Goal: Information Seeking & Learning: Find specific page/section

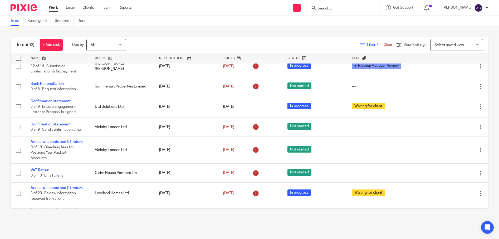
scroll to position [132, 0]
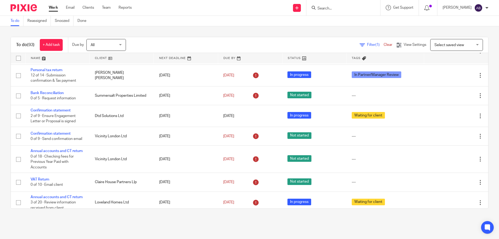
click at [340, 10] on input "Search" at bounding box center [340, 8] width 47 height 5
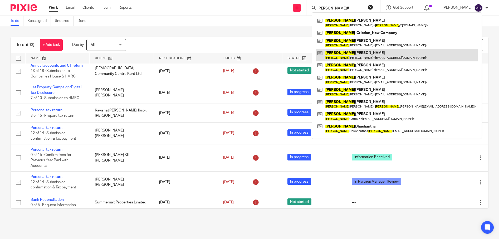
scroll to position [0, 0]
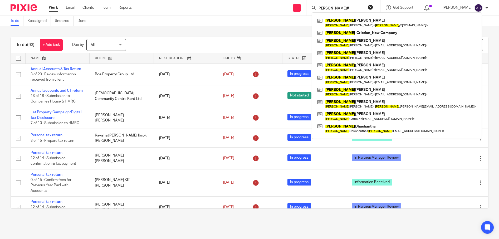
click at [351, 9] on input "andrew#" at bounding box center [340, 8] width 47 height 5
click button "submit" at bounding box center [0, 0] width 0 height 0
drag, startPoint x: 351, startPoint y: 8, endPoint x: 332, endPoint y: 8, distance: 19.5
click at [332, 8] on input "andrew" at bounding box center [340, 8] width 47 height 5
click at [350, 6] on input "andrew" at bounding box center [340, 8] width 47 height 5
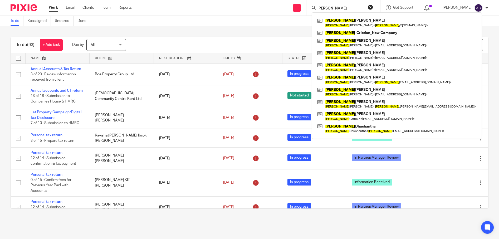
drag, startPoint x: 350, startPoint y: 8, endPoint x: 330, endPoint y: 7, distance: 20.6
click at [330, 7] on input "andrew" at bounding box center [340, 8] width 47 height 5
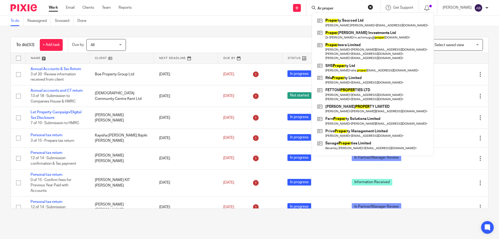
drag, startPoint x: 355, startPoint y: 7, endPoint x: 327, endPoint y: 3, distance: 28.2
click at [327, 3] on div "Ar proper Proper ty Sourced Ltd Mary Emmanuelle Harvey < maryemmanuelle1@yahoo.…" at bounding box center [343, 8] width 74 height 16
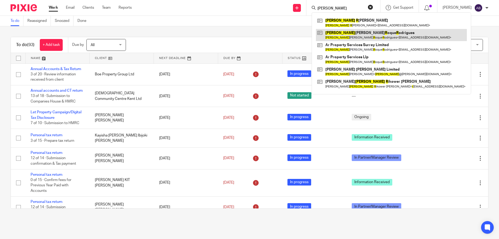
type input "andrew r"
click at [359, 36] on link at bounding box center [391, 35] width 151 height 12
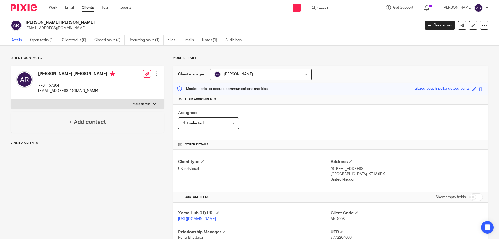
click at [106, 37] on link "Closed tasks (3)" at bounding box center [109, 40] width 30 height 10
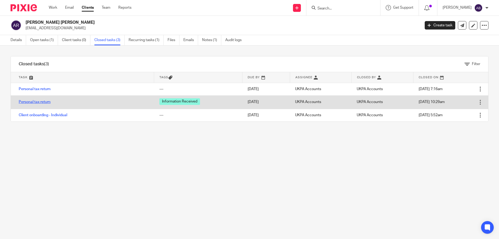
click at [41, 103] on link "Personal tax return" at bounding box center [35, 102] width 32 height 4
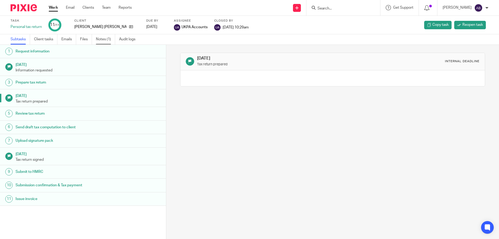
click at [107, 37] on link "Notes (1)" at bounding box center [105, 39] width 19 height 10
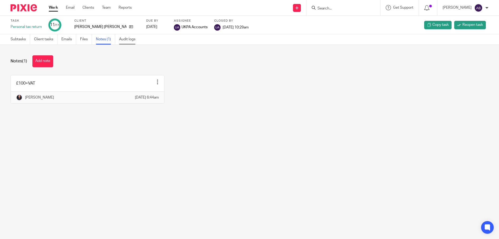
click at [133, 37] on link "Audit logs" at bounding box center [129, 39] width 20 height 10
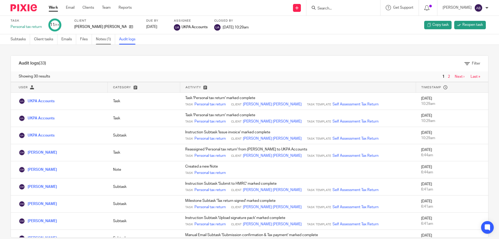
click at [101, 41] on link "Notes (1)" at bounding box center [105, 39] width 19 height 10
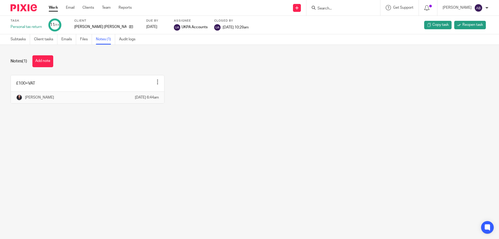
click at [53, 6] on link "Work" at bounding box center [53, 7] width 9 height 5
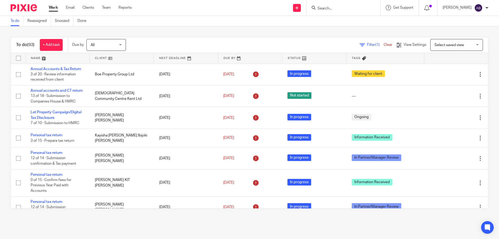
click at [345, 6] on form at bounding box center [345, 7] width 56 height 7
click at [350, 7] on input "Search" at bounding box center [340, 8] width 47 height 5
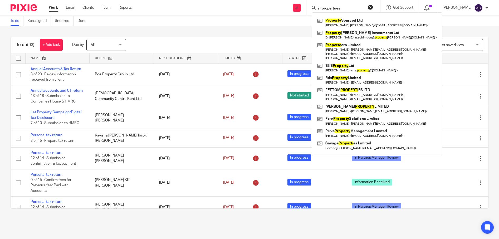
click button "submit" at bounding box center [0, 0] width 0 height 0
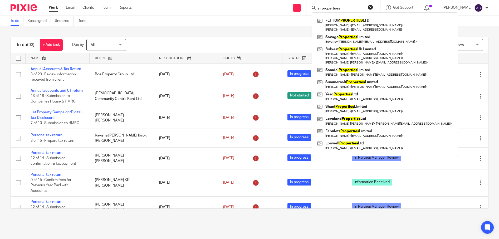
click at [366, 11] on form "ar propertues" at bounding box center [345, 7] width 56 height 7
click at [354, 6] on form "ar propertues" at bounding box center [345, 7] width 56 height 7
click at [360, 7] on input "ar propertues" at bounding box center [340, 8] width 47 height 5
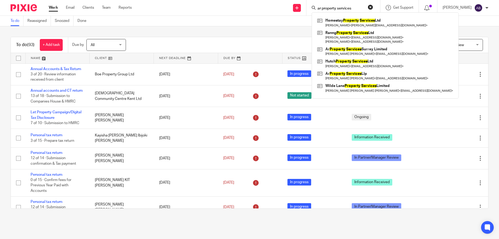
type input "ar property services"
click button "submit" at bounding box center [0, 0] width 0 height 0
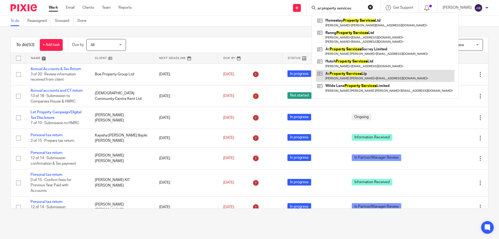
click at [356, 75] on link at bounding box center [385, 76] width 139 height 12
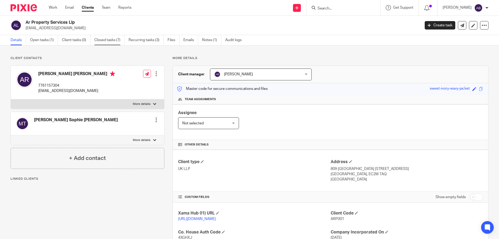
click at [115, 41] on link "Closed tasks (7)" at bounding box center [109, 40] width 30 height 10
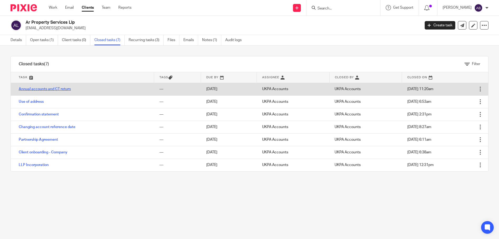
click at [56, 89] on link "Annual accounts and CT return" at bounding box center [45, 89] width 52 height 4
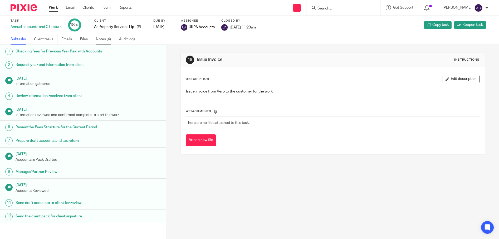
click at [99, 37] on link "Notes (4)" at bounding box center [105, 39] width 19 height 10
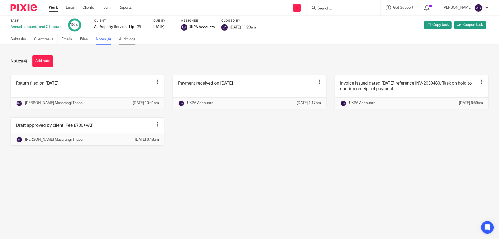
click at [124, 40] on link "Audit logs" at bounding box center [129, 39] width 20 height 10
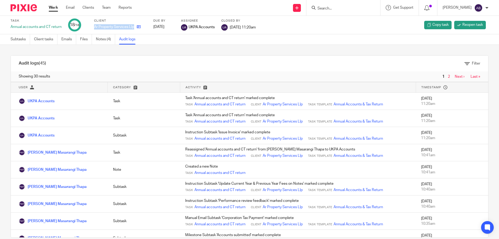
drag, startPoint x: 94, startPoint y: 27, endPoint x: 135, endPoint y: 26, distance: 41.6
click at [135, 26] on div "Task Annual accounts and CT return 18 /18 Client Ar Property Services Llp Due b…" at bounding box center [210, 25] width 398 height 13
copy div "Ar Property Services Llp"
click at [342, 6] on input "Search" at bounding box center [340, 8] width 47 height 5
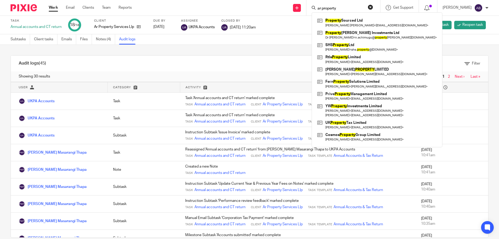
click button "submit" at bounding box center [0, 0] width 0 height 0
click at [353, 7] on input "ar property" at bounding box center [340, 8] width 47 height 5
click button "submit" at bounding box center [0, 0] width 0 height 0
drag, startPoint x: 353, startPoint y: 7, endPoint x: 331, endPoint y: 2, distance: 23.4
click at [331, 2] on div "ar property Property Sourced Ltd [PERSON_NAME] [PERSON_NAME] < [EMAIL_ADDRESS][…" at bounding box center [343, 8] width 74 height 16
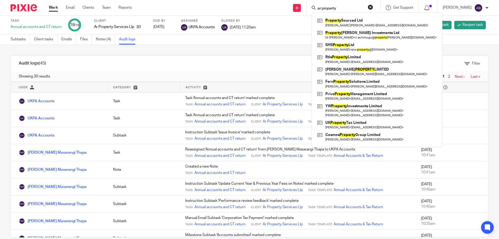
click button "submit" at bounding box center [0, 0] width 0 height 0
click at [356, 10] on input "ar property" at bounding box center [340, 8] width 47 height 5
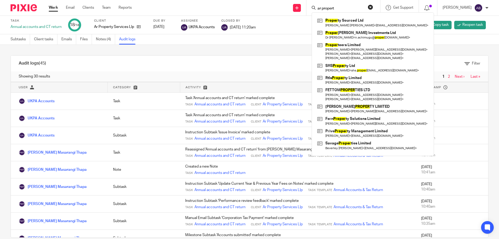
type input "ar property"
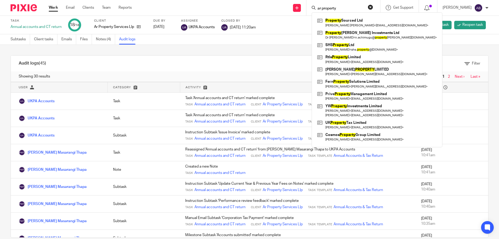
click button "submit" at bounding box center [0, 0] width 0 height 0
click at [132, 70] on div "Filter" at bounding box center [257, 64] width 461 height 16
